Goal: Transaction & Acquisition: Purchase product/service

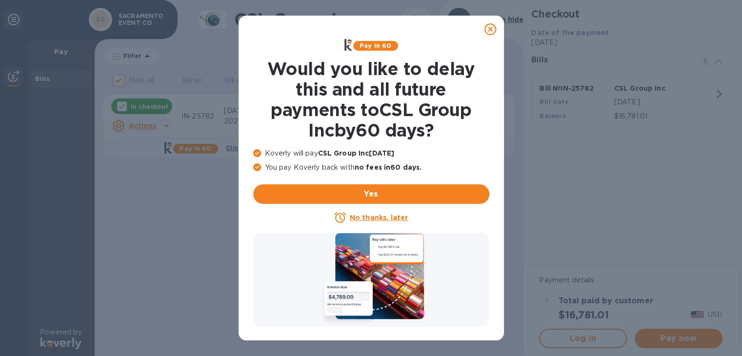
click at [490, 35] on div at bounding box center [490, 30] width 20 height 20
click at [489, 30] on icon at bounding box center [490, 29] width 12 height 12
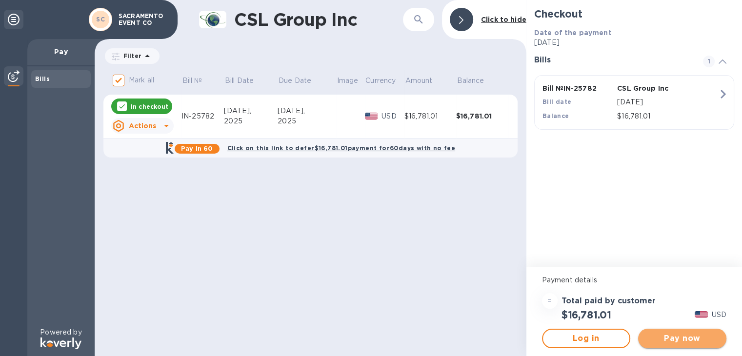
click at [689, 339] on span "Pay now" at bounding box center [682, 339] width 73 height 12
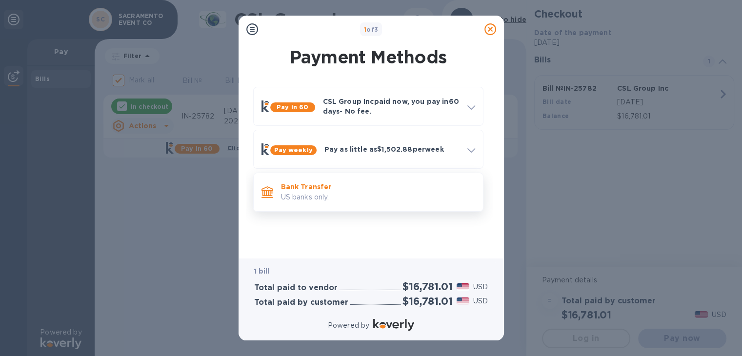
click at [318, 186] on p "Bank Transfer" at bounding box center [378, 187] width 194 height 10
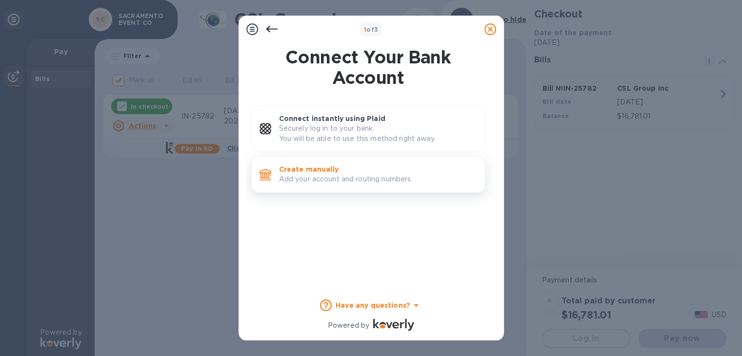
click at [347, 180] on p "Add your account and routing numbers." at bounding box center [378, 179] width 198 height 10
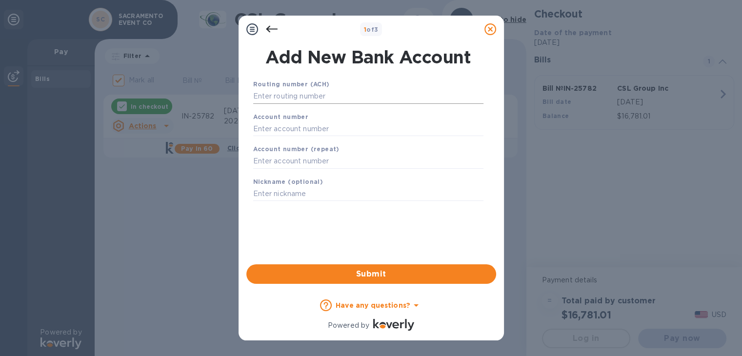
click at [282, 92] on input "text" at bounding box center [368, 96] width 230 height 15
paste input "121042882"
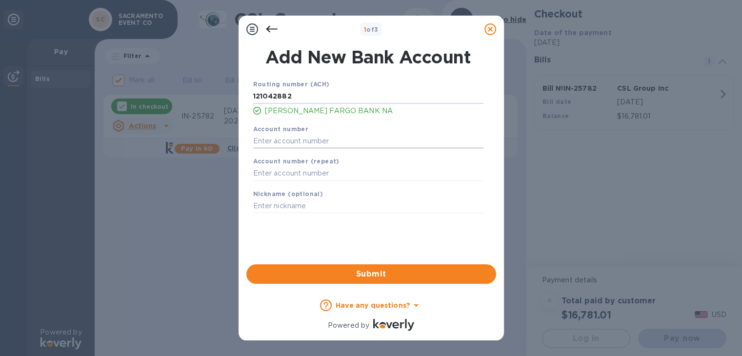
type input "121042882"
click at [314, 137] on input "text" at bounding box center [368, 141] width 230 height 15
paste input "1873498016"
type input "1873498016"
click at [292, 179] on input "text" at bounding box center [368, 173] width 230 height 15
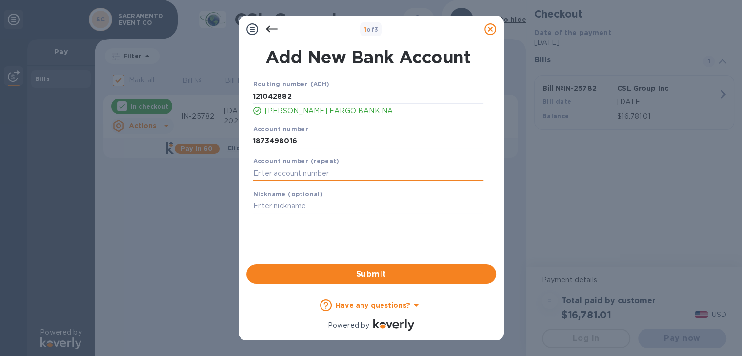
paste input "1873498016"
type input "1873498016"
click at [281, 209] on input "text" at bounding box center [368, 206] width 230 height 15
type input "Sacramento Event Co"
click at [373, 285] on div "Submit" at bounding box center [371, 273] width 258 height 27
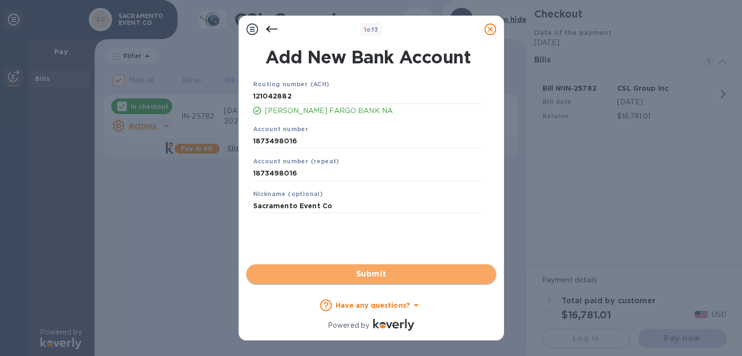
click at [374, 281] on button "Submit" at bounding box center [371, 274] width 250 height 20
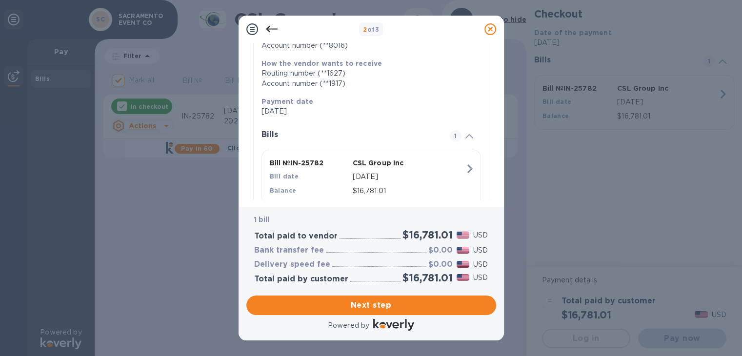
scroll to position [178, 0]
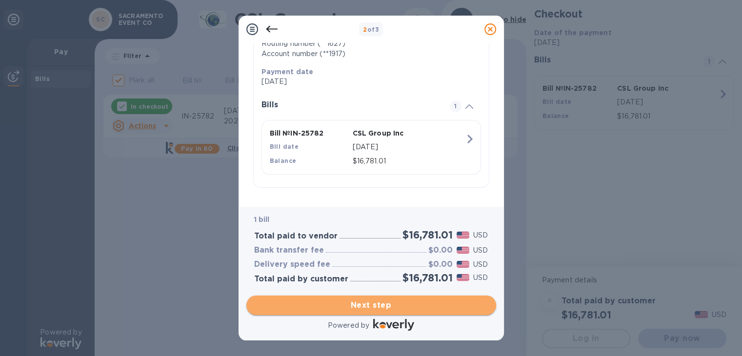
click at [374, 306] on span "Next step" at bounding box center [371, 305] width 234 height 12
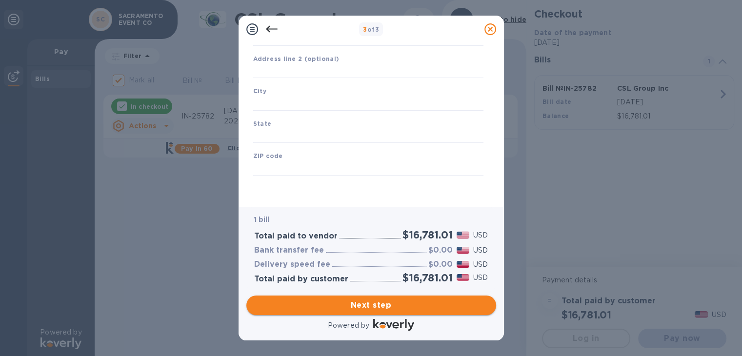
scroll to position [122, 0]
click at [296, 69] on input "text" at bounding box center [368, 71] width 230 height 15
type input "[STREET_ADDRESS]"
type input "[GEOGRAPHIC_DATA]"
type input "CA"
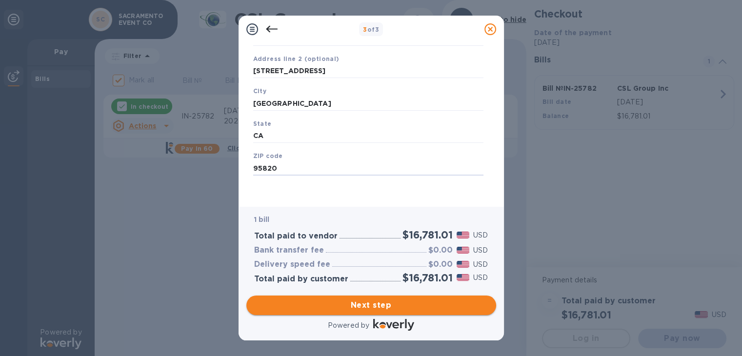
type input "95820"
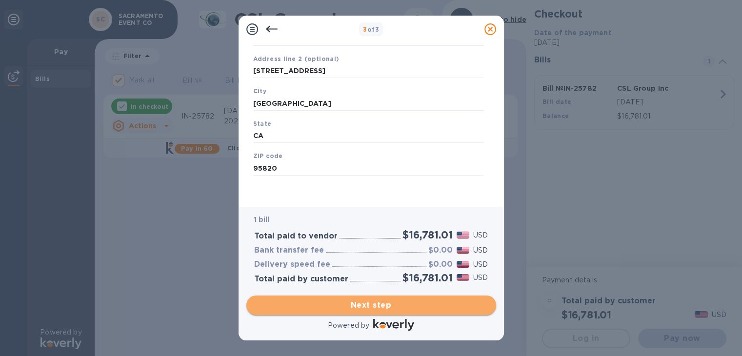
click at [371, 305] on span "Next step" at bounding box center [371, 305] width 234 height 12
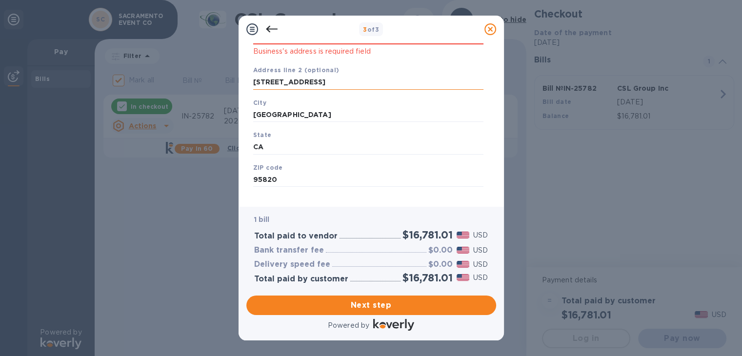
click at [330, 84] on input "[STREET_ADDRESS]" at bounding box center [368, 82] width 230 height 15
type input "4"
type input "[STREET_ADDRESS]"
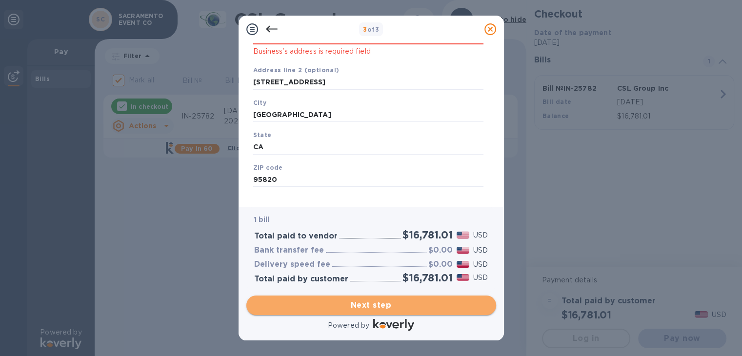
click at [379, 301] on span "Next step" at bounding box center [371, 305] width 234 height 12
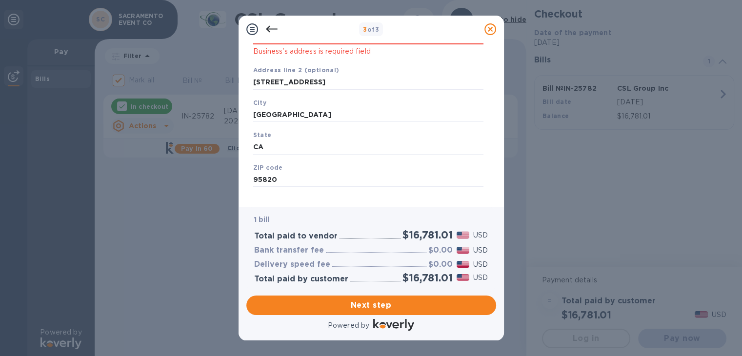
click at [279, 47] on p "Business's address is required field" at bounding box center [368, 51] width 230 height 11
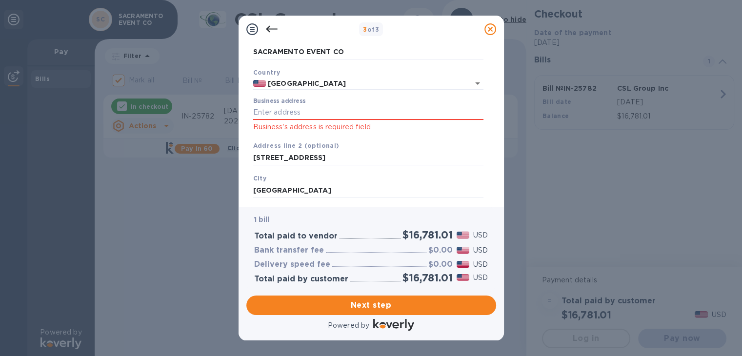
scroll to position [45, 0]
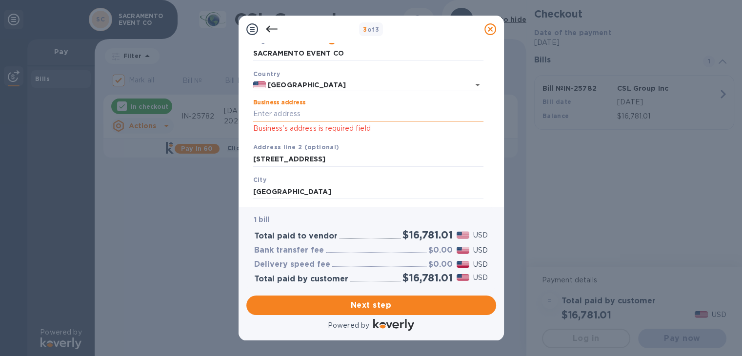
click at [277, 112] on input "Business address" at bounding box center [368, 114] width 230 height 15
click at [282, 159] on input "[STREET_ADDRESS]" at bounding box center [368, 159] width 230 height 15
drag, startPoint x: 320, startPoint y: 161, endPoint x: 217, endPoint y: 172, distance: 103.5
click at [217, 172] on div "3 of 3 Business Information Legal business name Please provide the legal name t…" at bounding box center [371, 178] width 742 height 356
click at [270, 115] on input "Business address" at bounding box center [368, 114] width 230 height 15
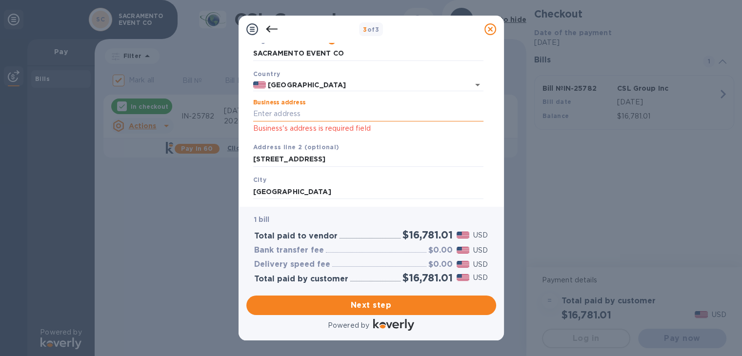
paste input "[STREET_ADDRESS]"
type input "[STREET_ADDRESS]"
type input "[GEOGRAPHIC_DATA]"
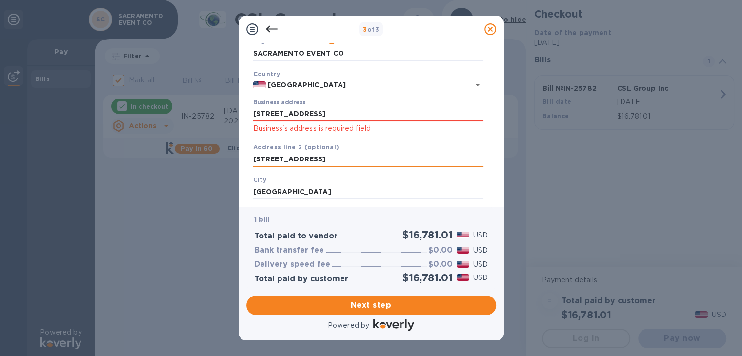
click at [306, 164] on input "[STREET_ADDRESS]" at bounding box center [368, 159] width 230 height 15
type input "7"
type input "Ste 24"
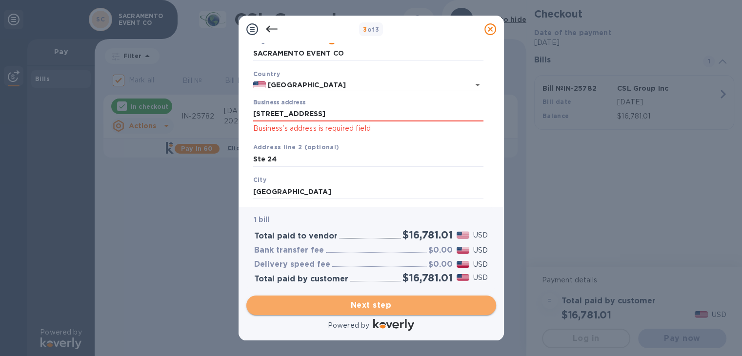
click at [366, 305] on span "Next step" at bounding box center [371, 305] width 234 height 12
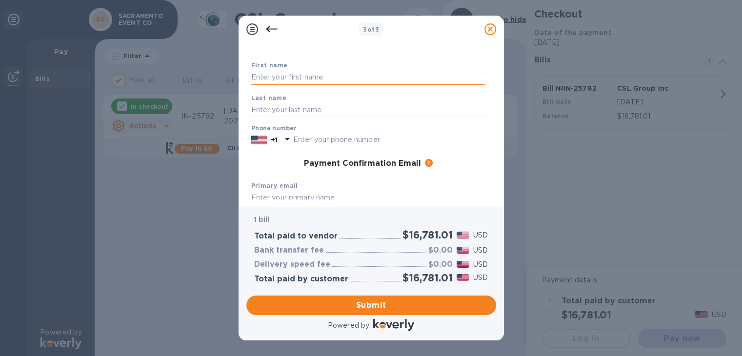
click at [285, 75] on input "text" at bounding box center [368, 77] width 234 height 15
type input "[PERSON_NAME]"
type input "9168373684"
type input "[EMAIL_ADDRESS][DOMAIN_NAME]"
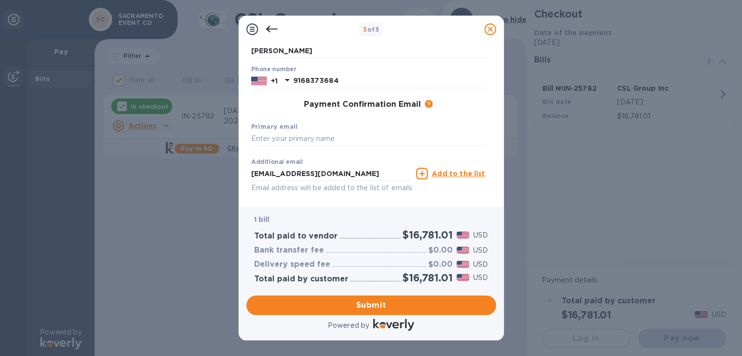
scroll to position [129, 0]
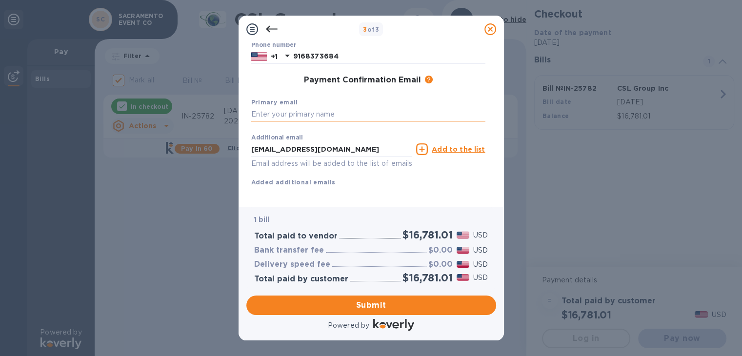
click at [299, 118] on input "text" at bounding box center [368, 114] width 234 height 15
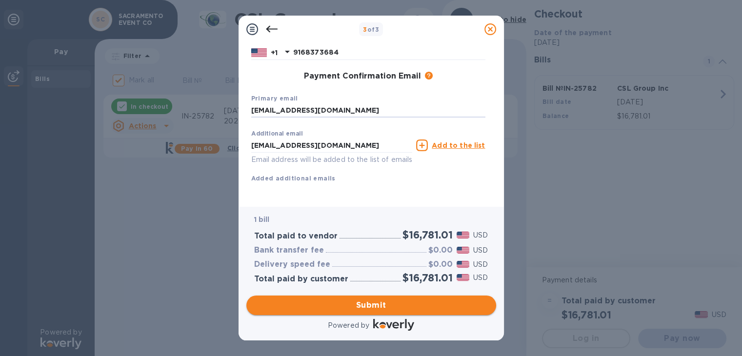
type input "[EMAIL_ADDRESS][DOMAIN_NAME]"
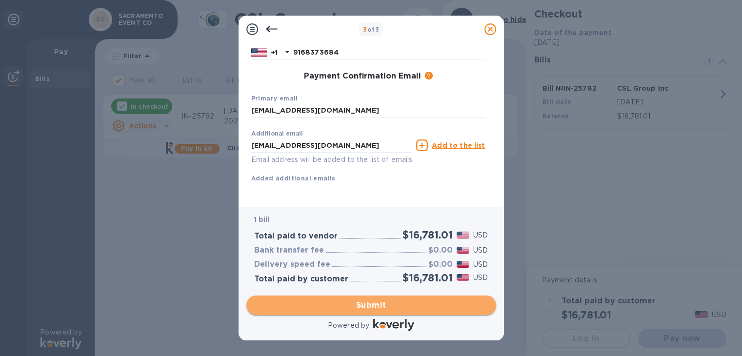
click at [370, 307] on span "Submit" at bounding box center [371, 305] width 234 height 12
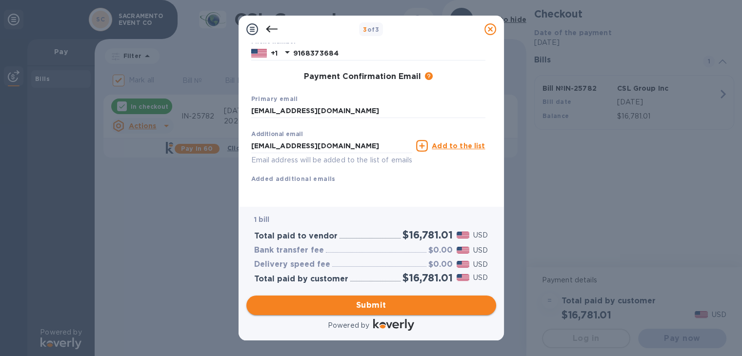
scroll to position [158, 0]
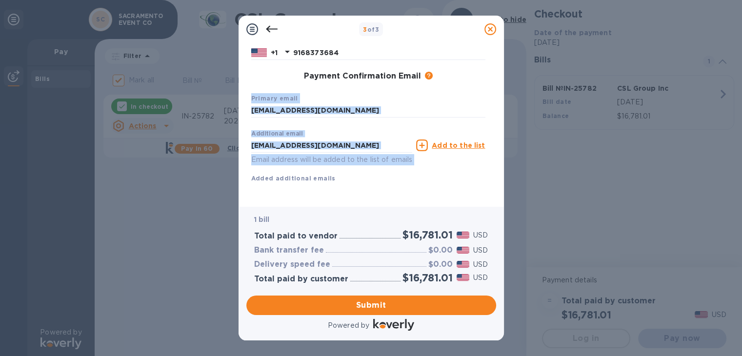
drag, startPoint x: 496, startPoint y: 132, endPoint x: 494, endPoint y: 72, distance: 60.5
click at [494, 72] on div "Payment Contact Information First name [PERSON_NAME] First name is a required f…" at bounding box center [371, 125] width 265 height 164
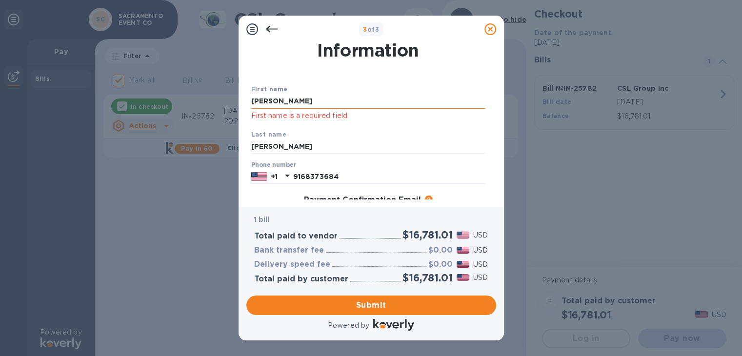
click at [341, 101] on input "[PERSON_NAME]" at bounding box center [368, 101] width 234 height 15
click p "First name is a required field"
click at [335, 104] on input "[PERSON_NAME]" at bounding box center [368, 101] width 234 height 15
type input "[PERSON_NAME]"
click at [396, 134] on div "Last name [PERSON_NAME]" at bounding box center [368, 141] width 242 height 33
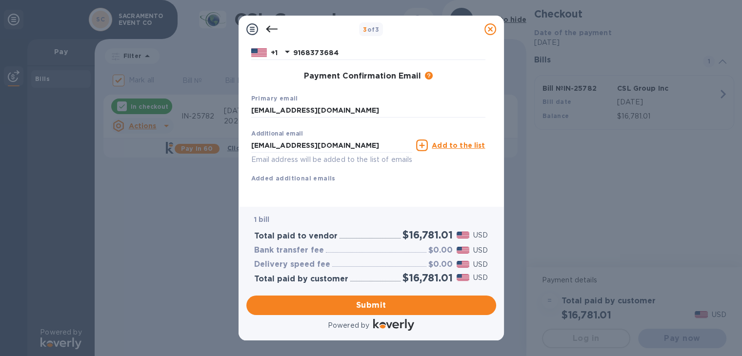
scroll to position [158, 0]
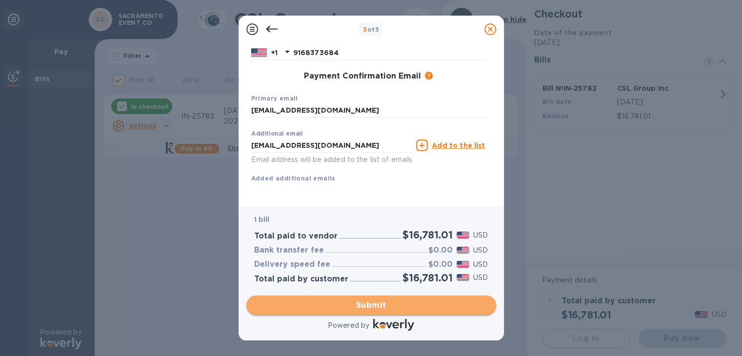
click at [376, 306] on span "Submit" at bounding box center [371, 305] width 234 height 12
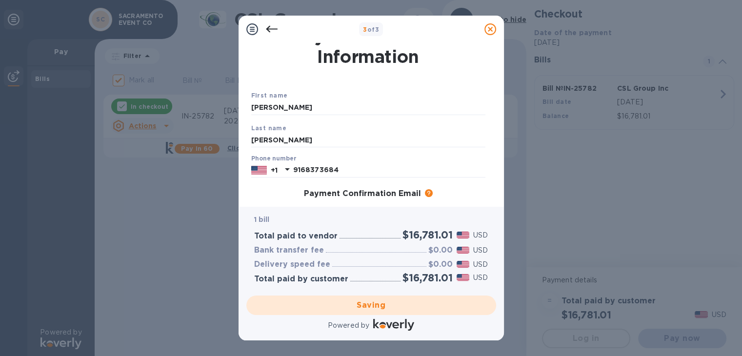
scroll to position [0, 0]
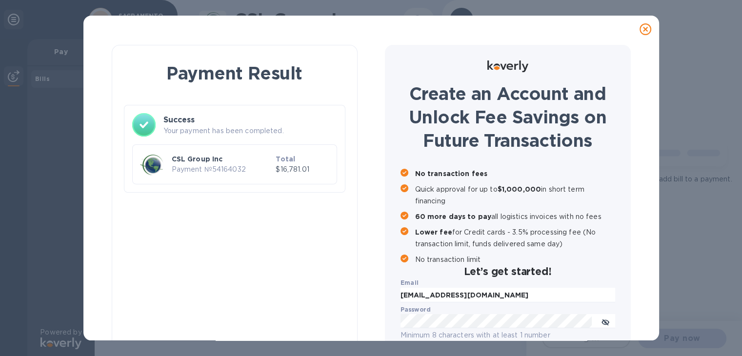
checkbox input "false"
